Goal: Information Seeking & Learning: Learn about a topic

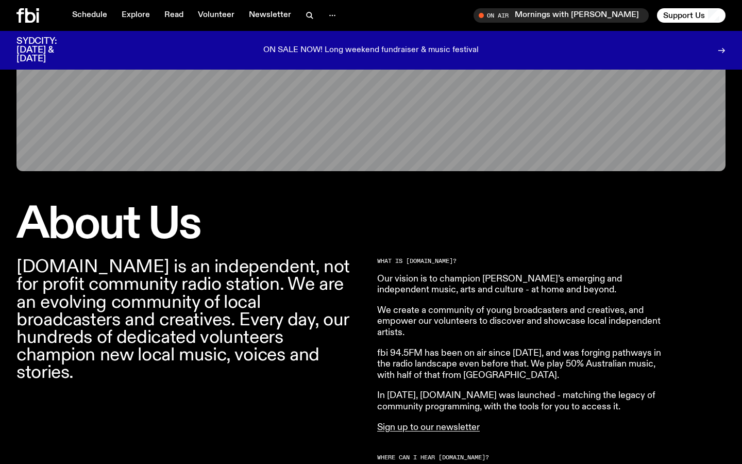
scroll to position [167, 0]
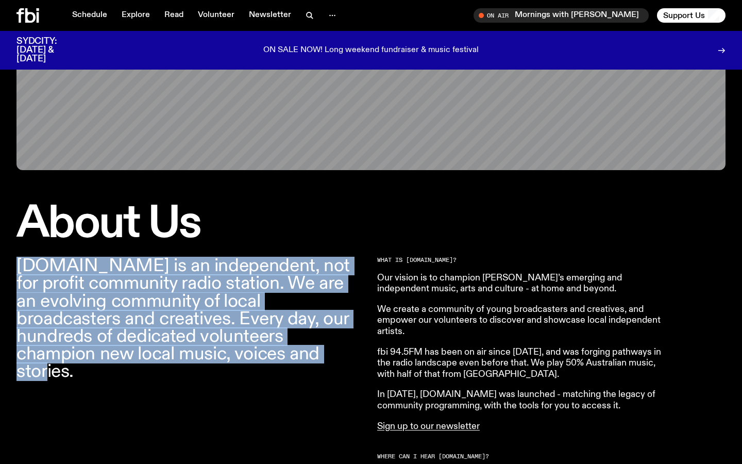
drag, startPoint x: 222, startPoint y: 355, endPoint x: 16, endPoint y: 268, distance: 223.7
click at [16, 268] on p "fbi.radio is an independent, not for profit community radio station. We are an …" at bounding box center [190, 318] width 349 height 123
copy p "fbi.radio is an independent, not for profit community radio station. We are an …"
click at [345, 295] on p "fbi.radio is an independent, not for profit community radio station. We are an …" at bounding box center [190, 318] width 349 height 123
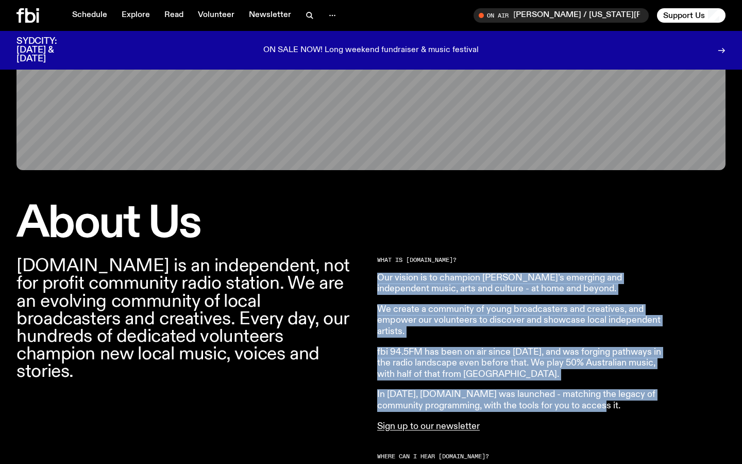
drag, startPoint x: 377, startPoint y: 278, endPoint x: 588, endPoint y: 402, distance: 244.5
copy article "Our vision is to champion Sydney’s emerging and independent music, arts and cul…"
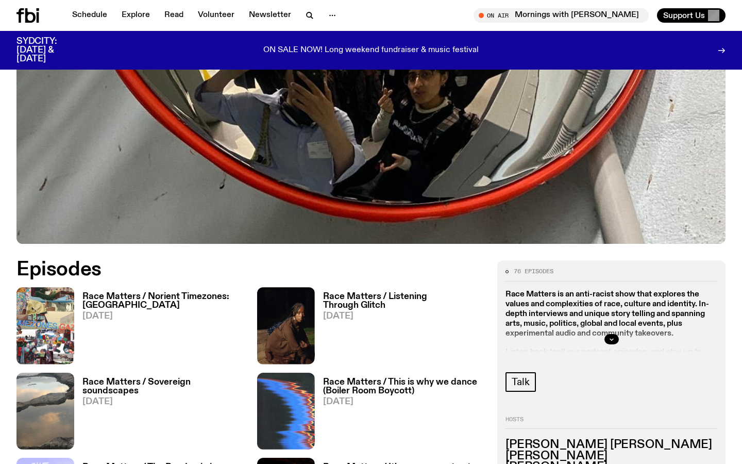
scroll to position [325, 0]
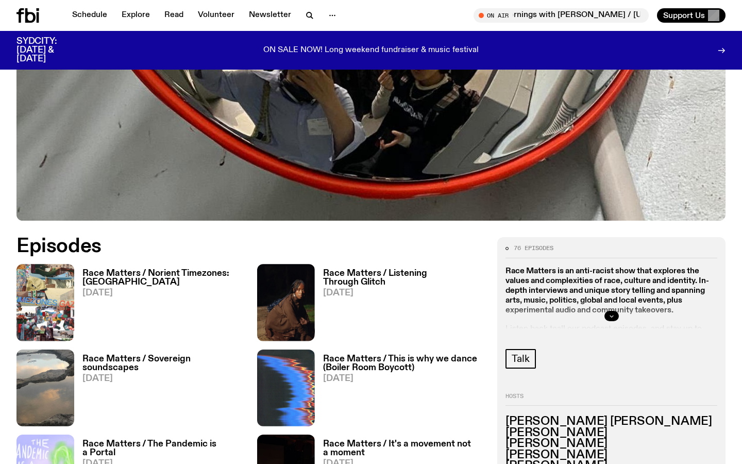
click at [610, 317] on icon "button" at bounding box center [612, 316] width 6 height 6
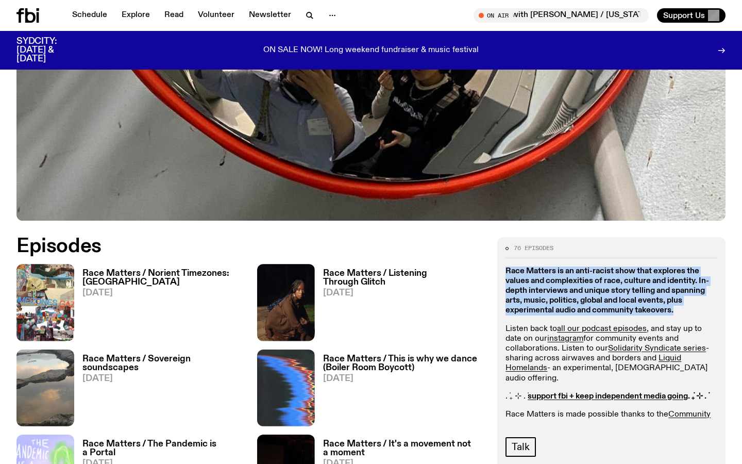
drag, startPoint x: 507, startPoint y: 270, endPoint x: 679, endPoint y: 308, distance: 175.3
click at [679, 308] on p "Race Matters is an anti-racist show that explores the values and complexities o…" at bounding box center [612, 291] width 212 height 49
copy strong "Race Matters is an anti-racist show that explores the values and complexities o…"
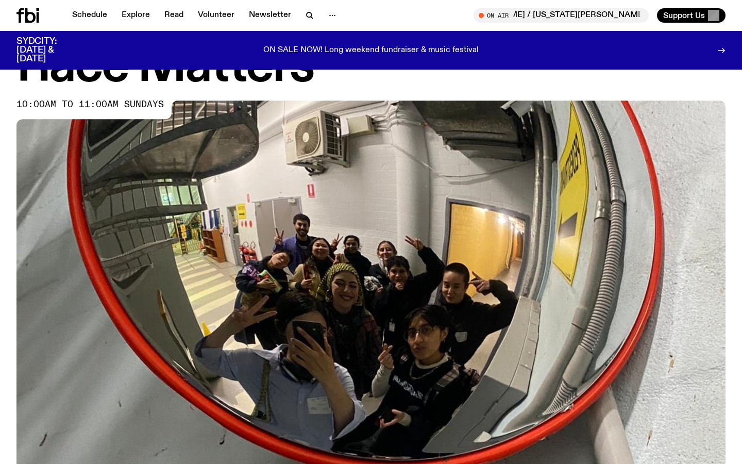
scroll to position [0, 0]
